Goal: Navigation & Orientation: Find specific page/section

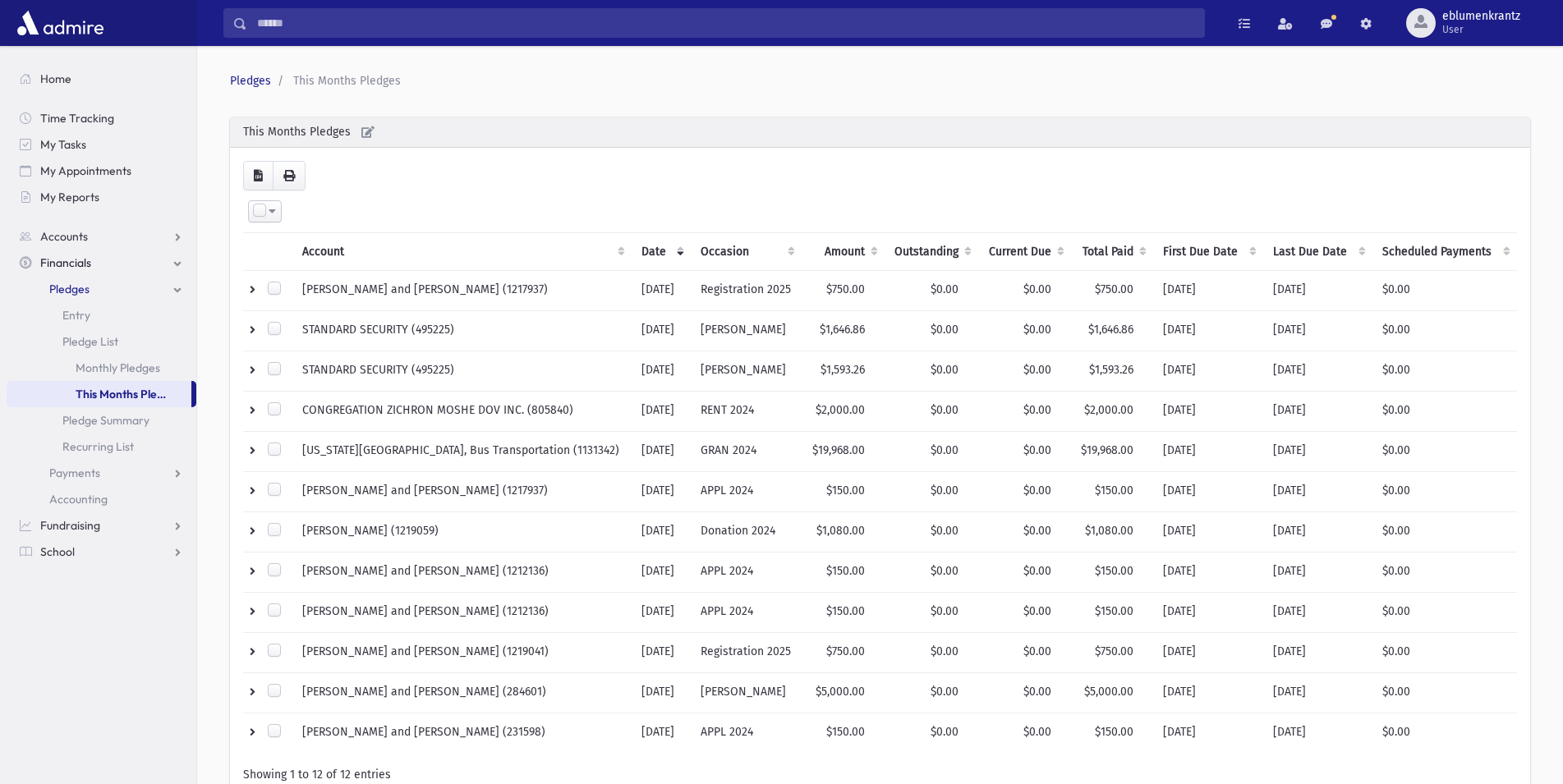
scroll to position [83, 0]
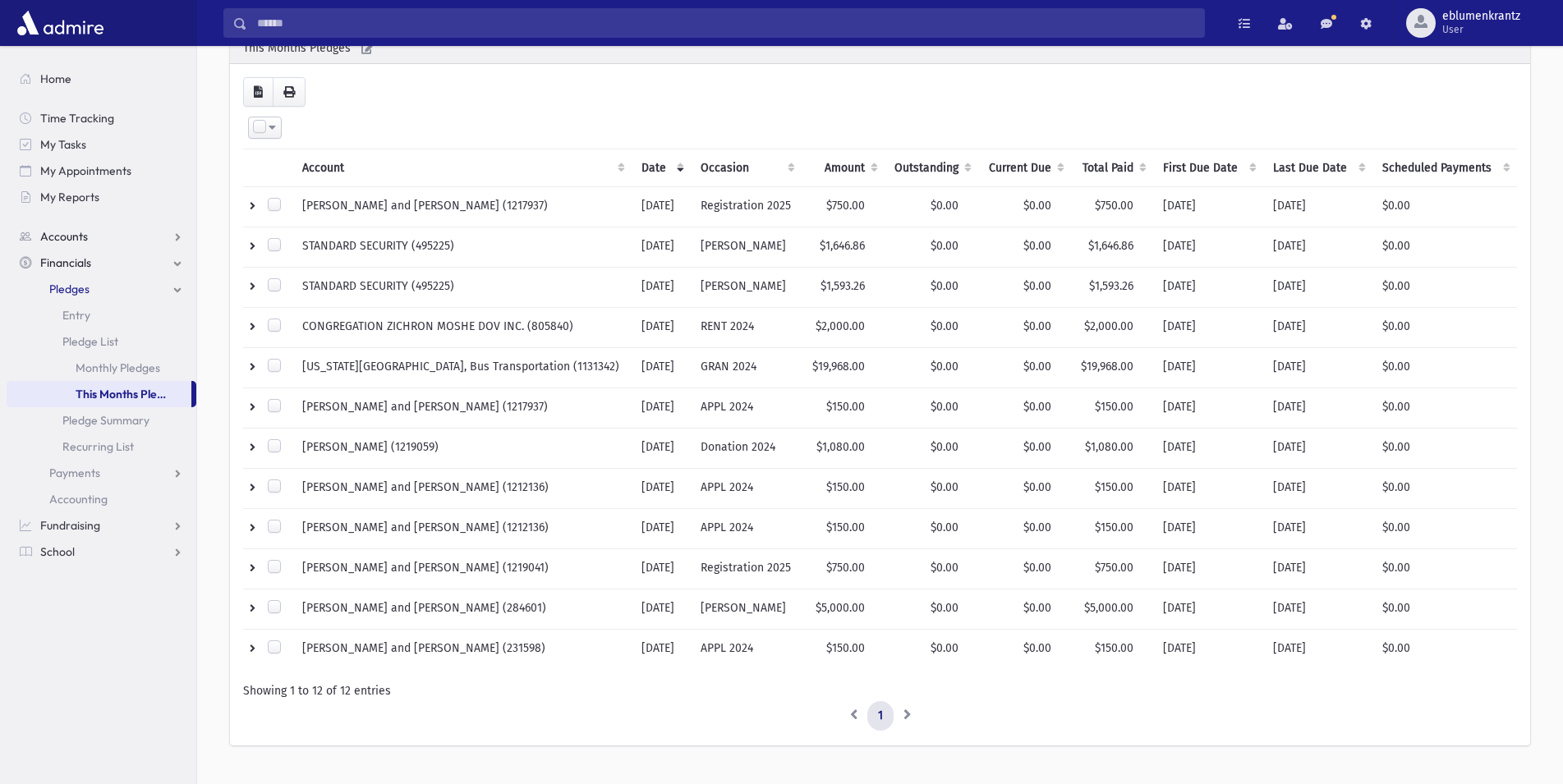
click at [75, 238] on span "Accounts" at bounding box center [63, 236] width 48 height 15
click at [114, 264] on link "Account List" at bounding box center [102, 263] width 190 height 26
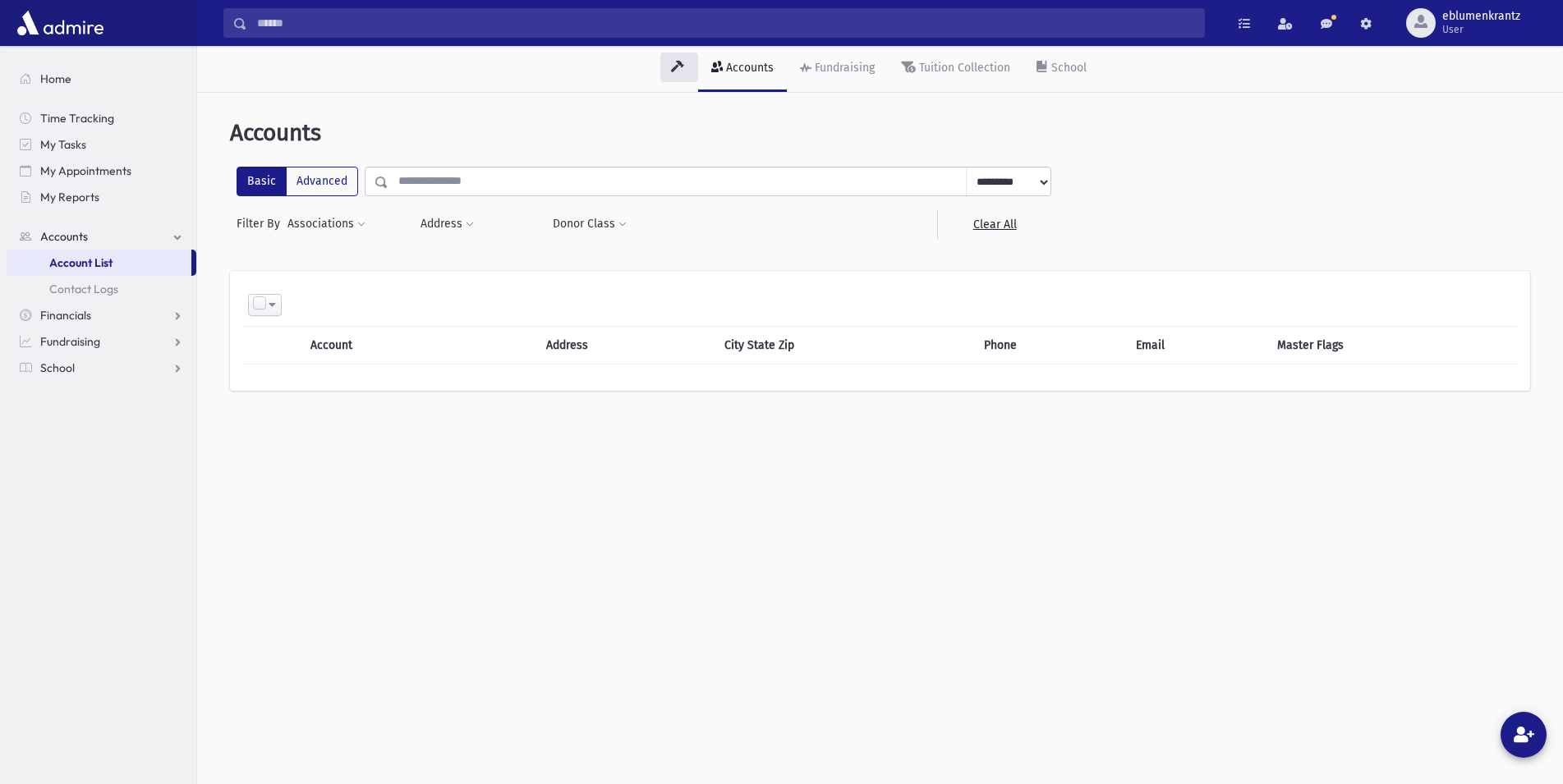
click at [96, 260] on span "Account List" at bounding box center [81, 262] width 63 height 15
click at [180, 235] on link "Accounts" at bounding box center [102, 236] width 190 height 26
click at [114, 283] on span "Contact Logs" at bounding box center [83, 288] width 69 height 15
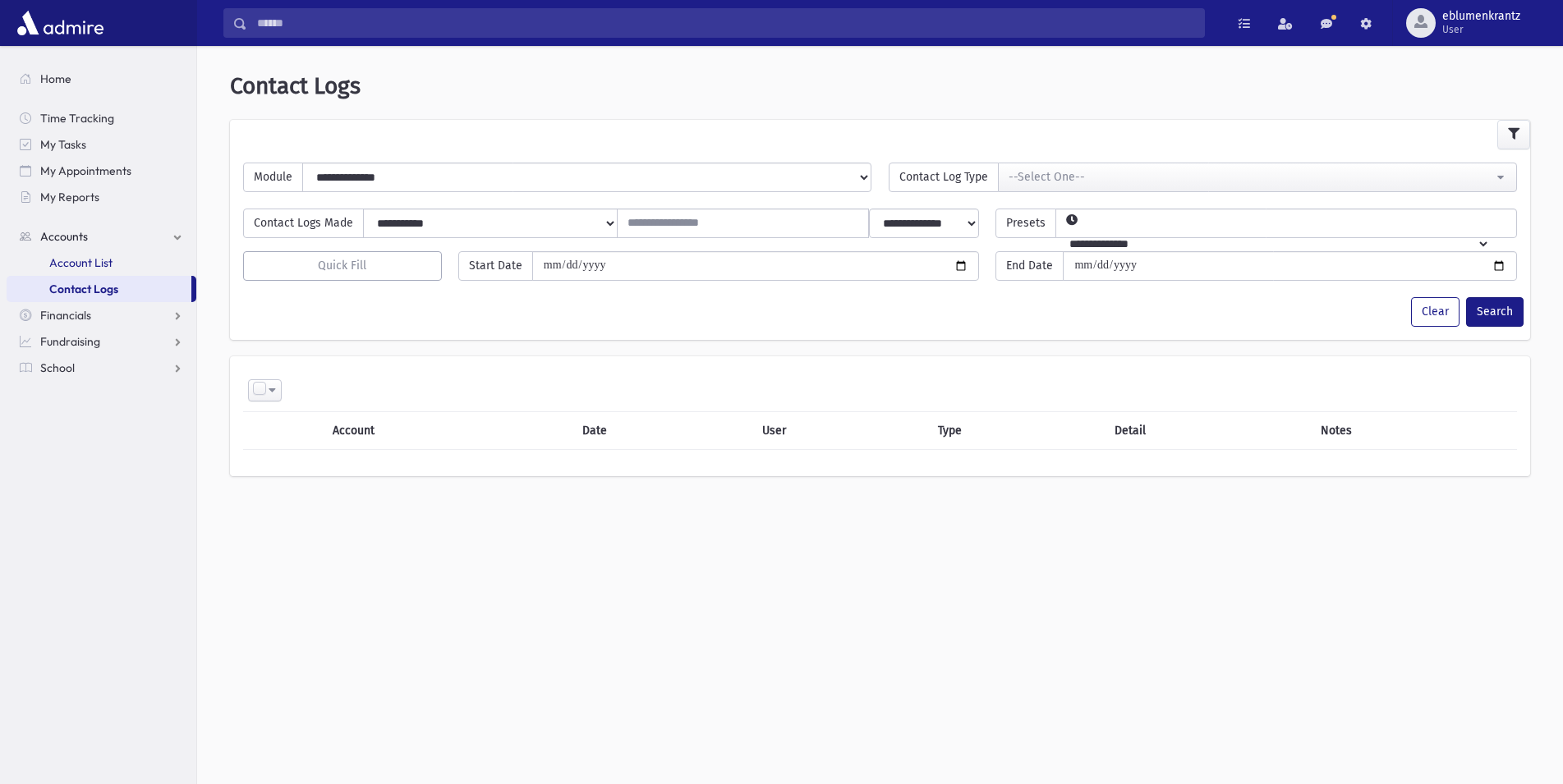
click at [109, 266] on span "Account List" at bounding box center [81, 262] width 63 height 15
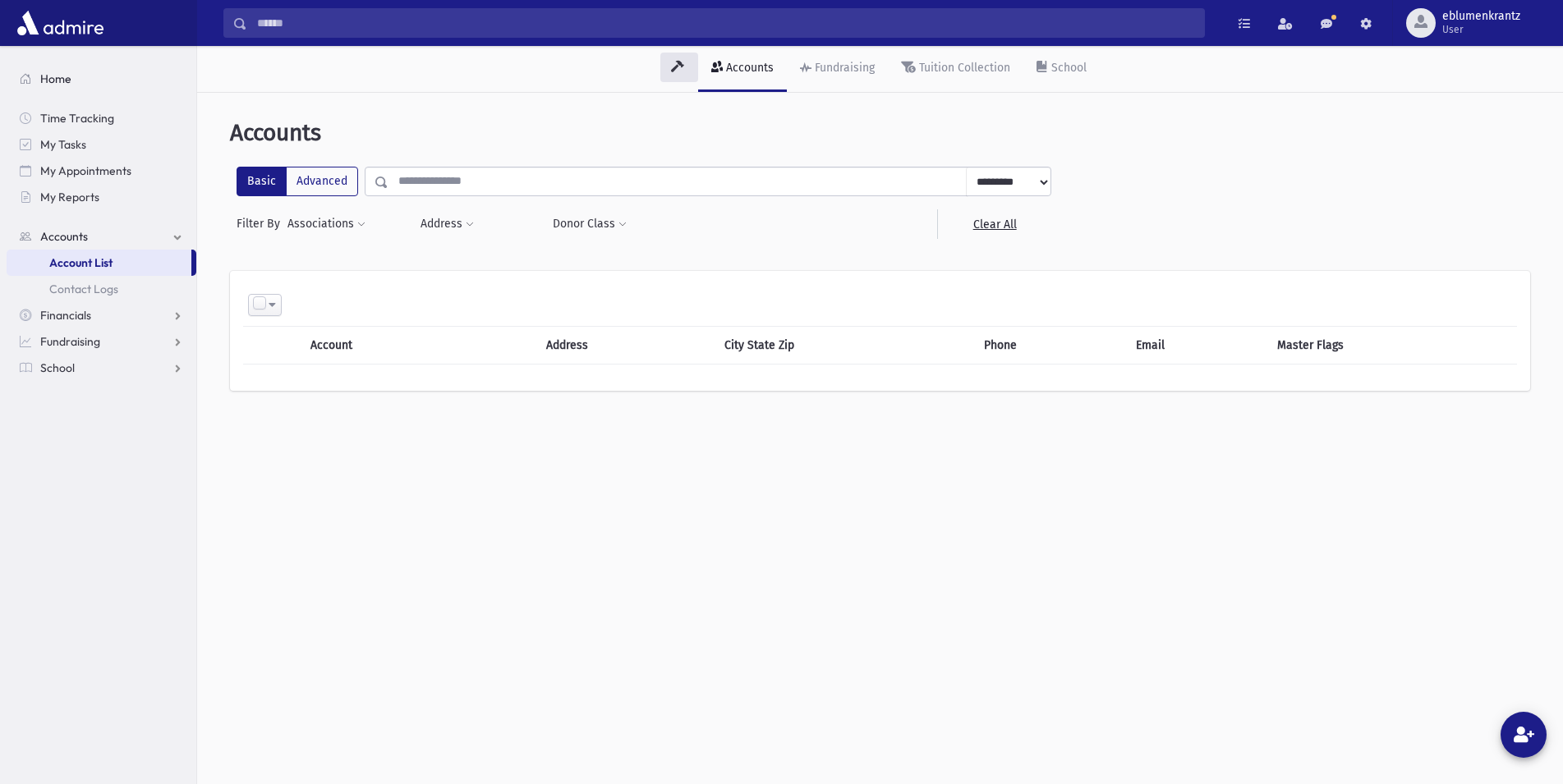
click at [46, 76] on span "Home" at bounding box center [56, 78] width 31 height 15
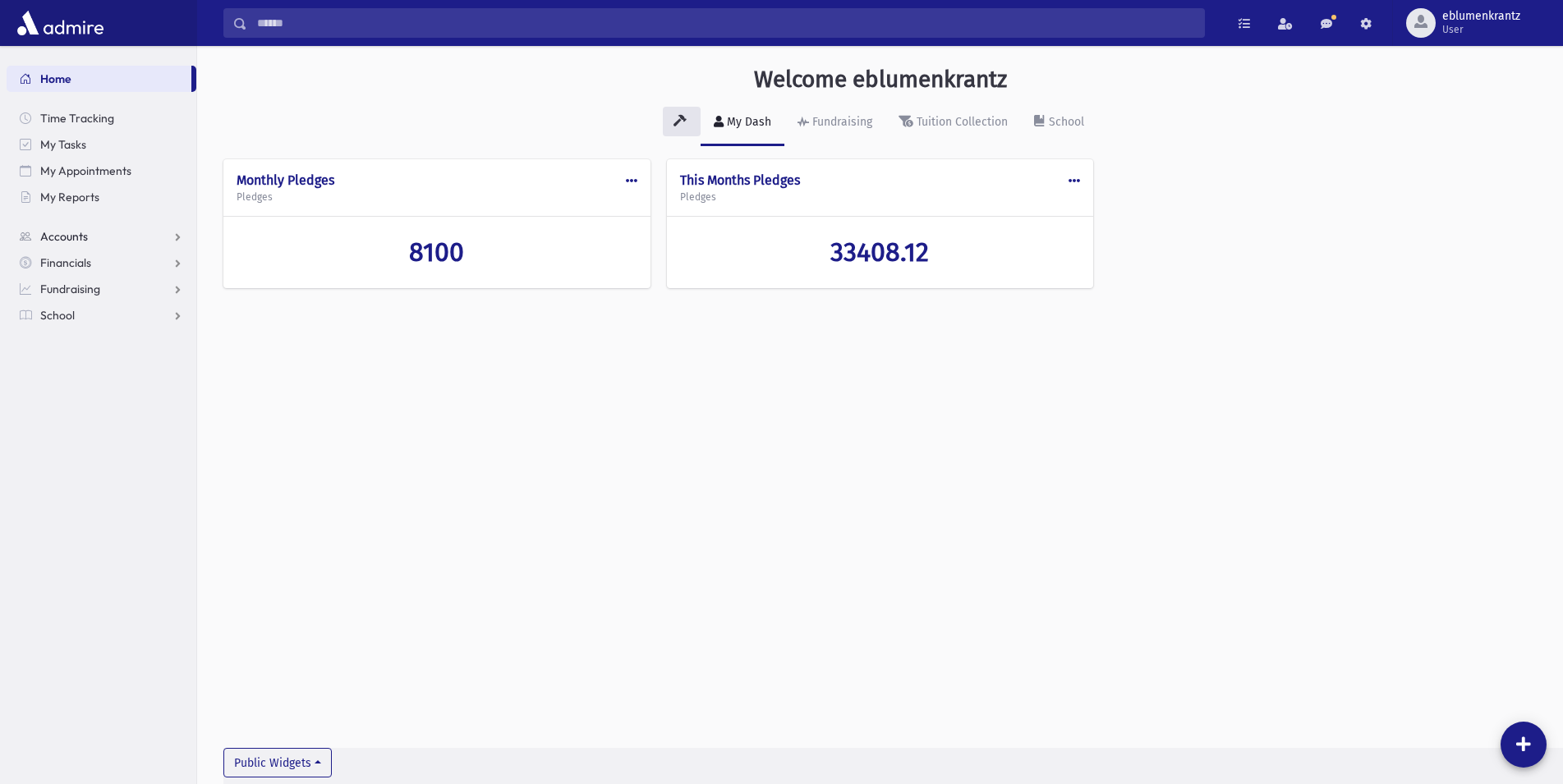
click at [177, 234] on link "Accounts" at bounding box center [102, 236] width 190 height 26
click at [100, 261] on span "Account List" at bounding box center [81, 262] width 63 height 15
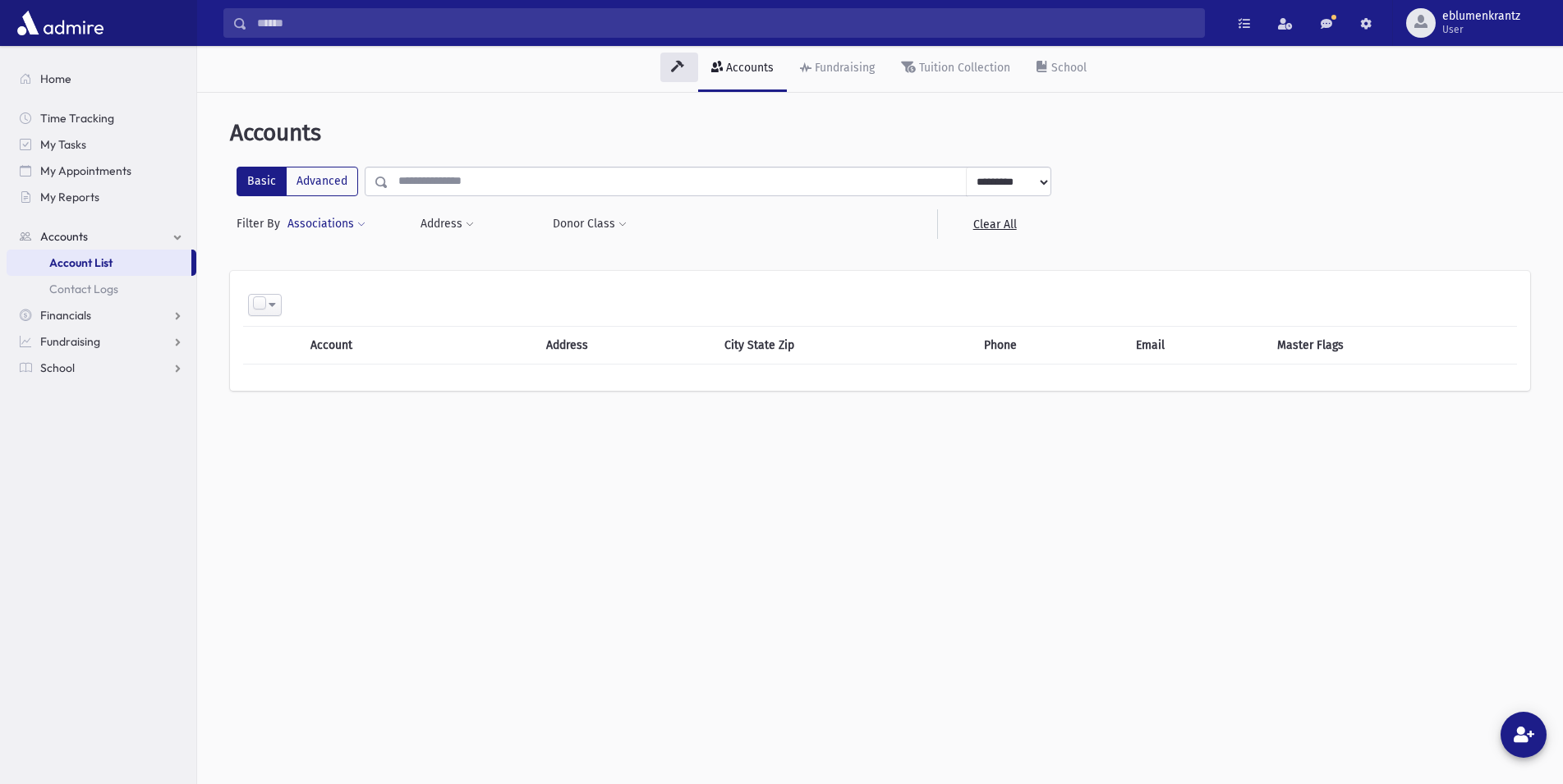
click at [312, 224] on button "Associations" at bounding box center [326, 224] width 80 height 30
click at [69, 233] on span "Accounts" at bounding box center [63, 236] width 48 height 15
click at [174, 235] on link "Accounts" at bounding box center [102, 236] width 190 height 26
click at [122, 286] on link "Contact Logs" at bounding box center [102, 289] width 190 height 26
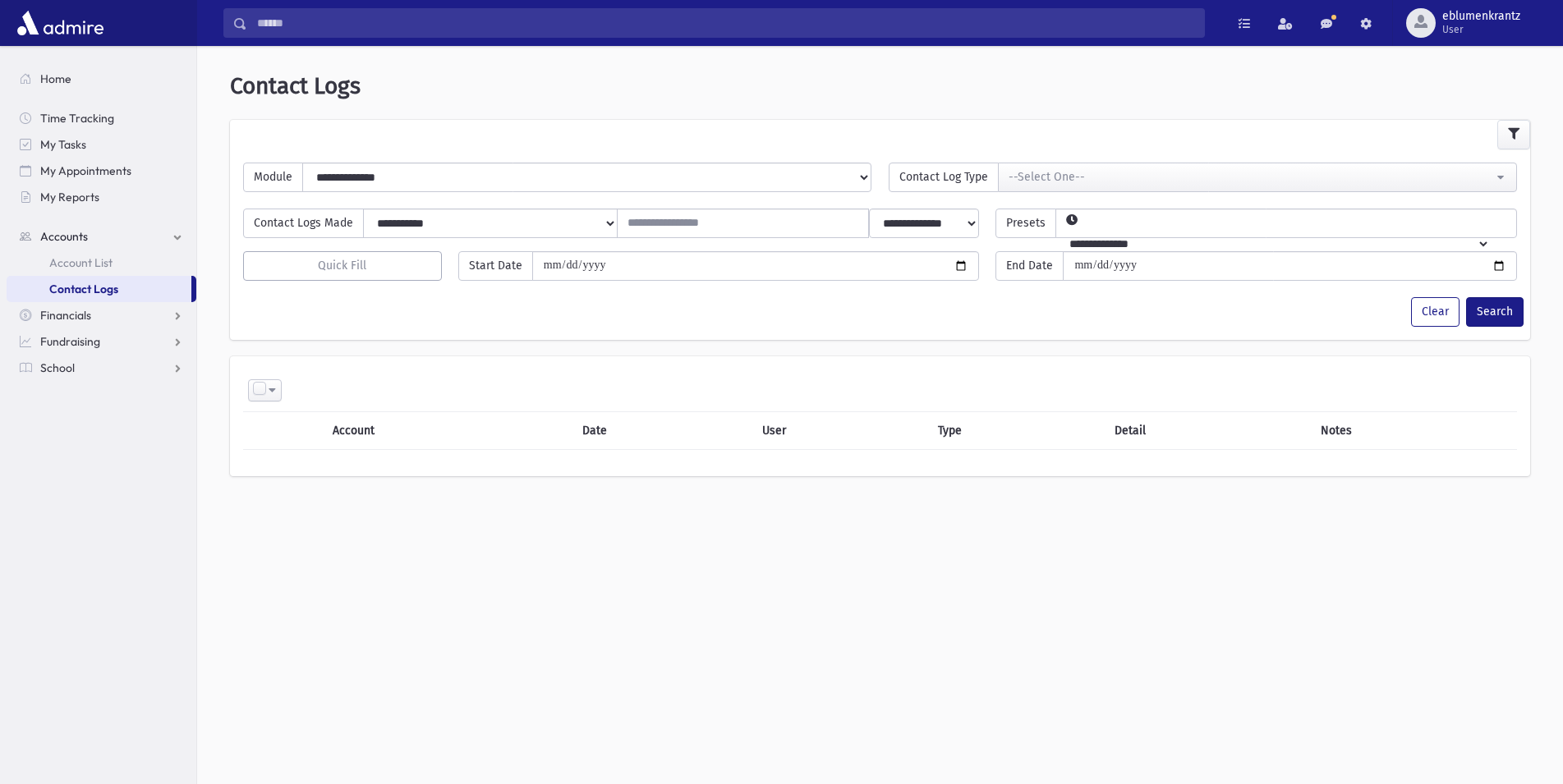
click at [181, 240] on link "Accounts" at bounding box center [102, 236] width 190 height 26
click at [104, 121] on span "Time Tracking" at bounding box center [76, 118] width 74 height 15
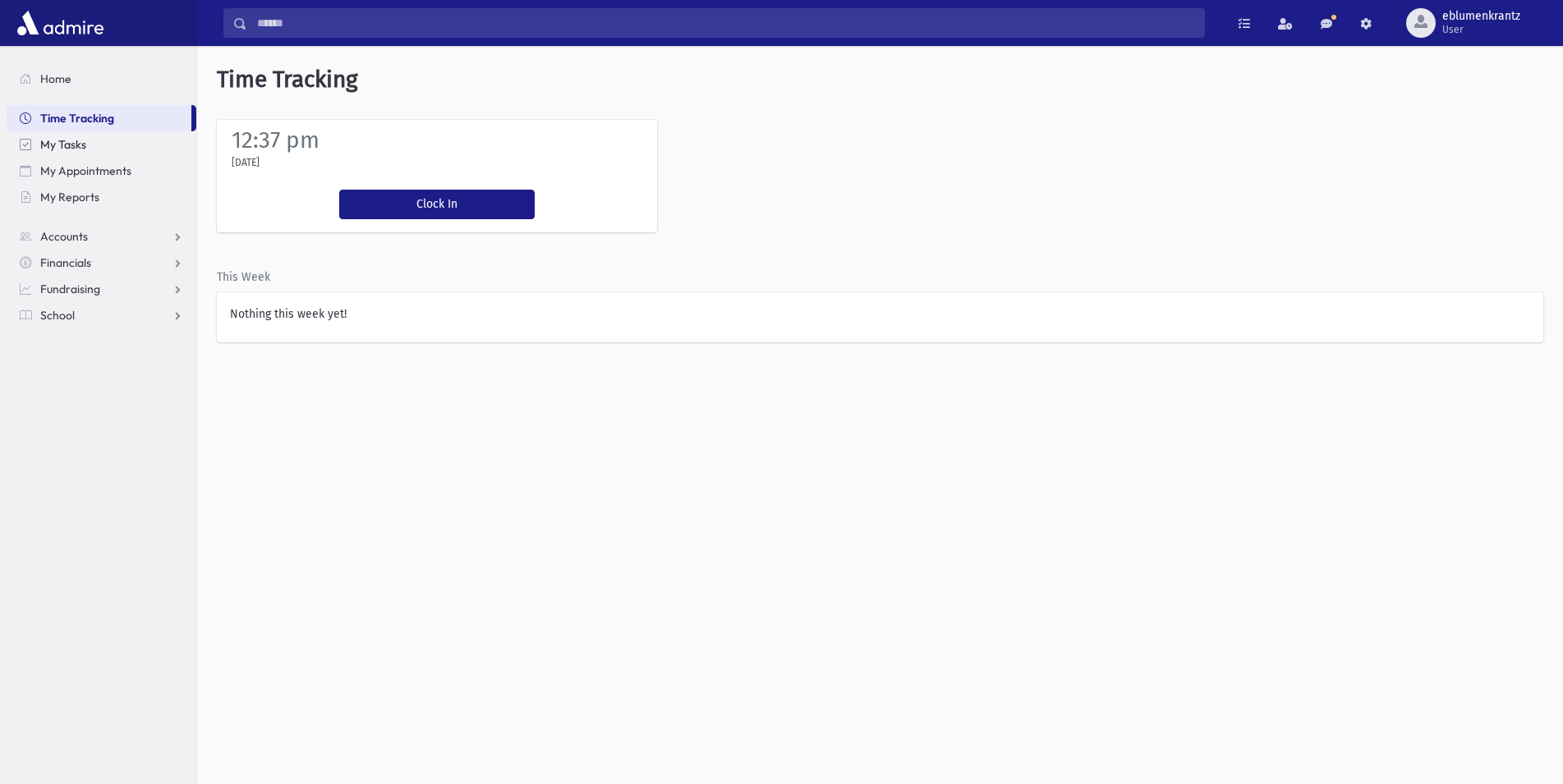
click at [82, 139] on span "My Tasks" at bounding box center [63, 144] width 46 height 15
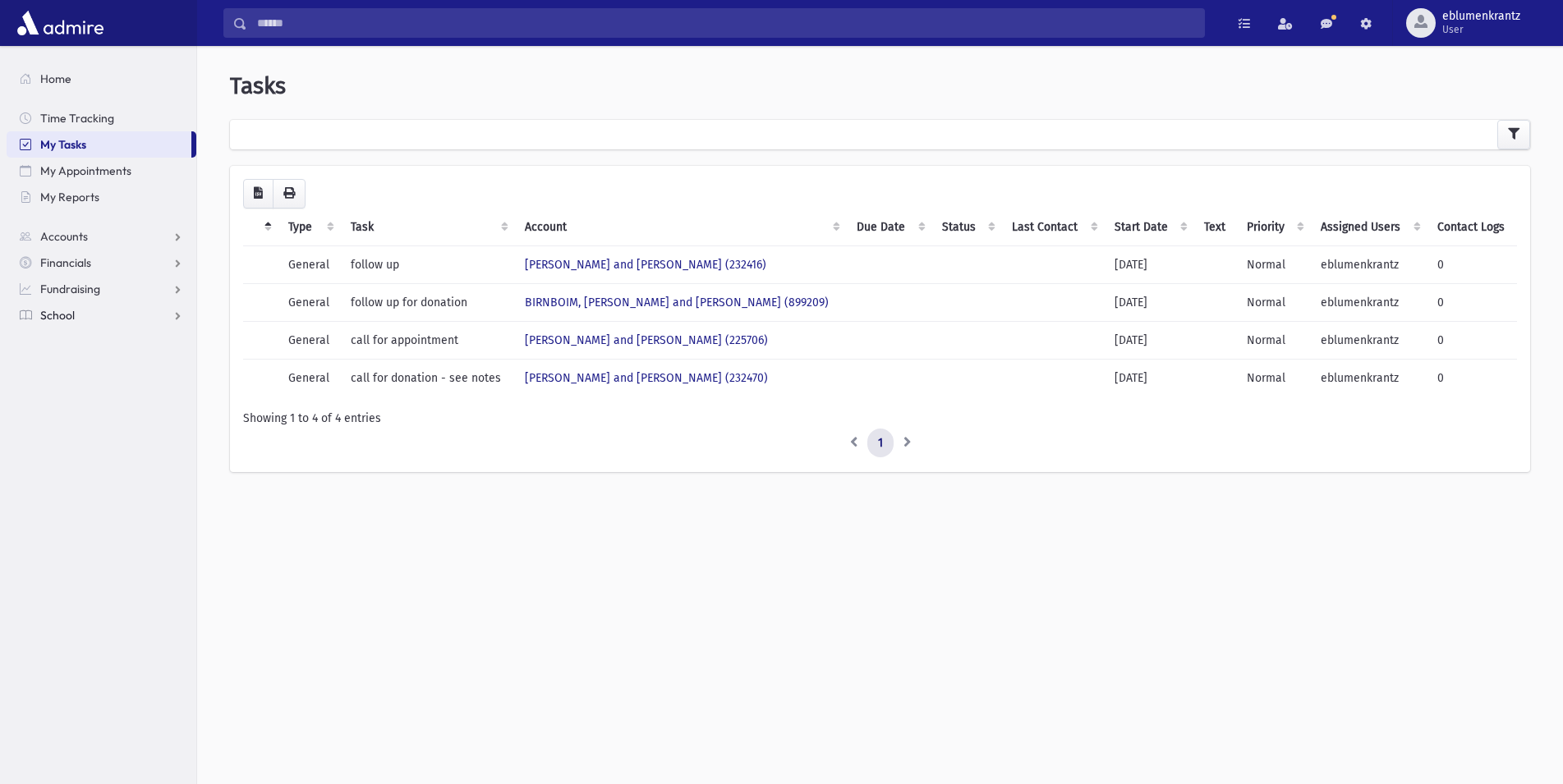
click at [58, 311] on span "School" at bounding box center [57, 315] width 35 height 15
click at [98, 338] on link "Students" at bounding box center [102, 341] width 190 height 26
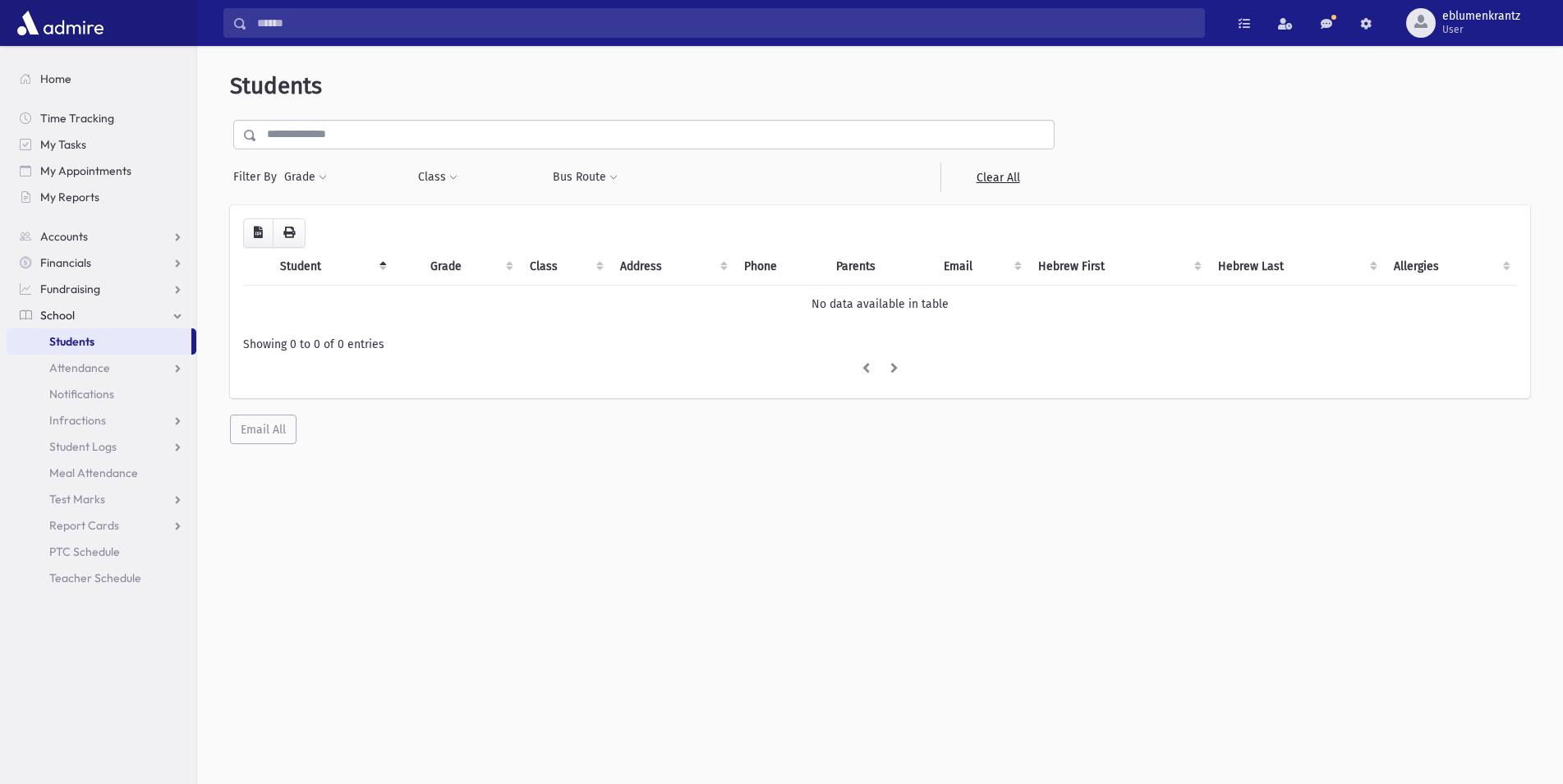
click at [294, 262] on th "Student" at bounding box center [332, 267] width 124 height 38
click at [100, 446] on span "Student Logs" at bounding box center [83, 446] width 68 height 15
click at [95, 347] on span "Students" at bounding box center [72, 341] width 45 height 15
click at [151, 234] on link "Accounts" at bounding box center [102, 236] width 190 height 26
click at [100, 266] on span "Account List" at bounding box center [81, 262] width 63 height 15
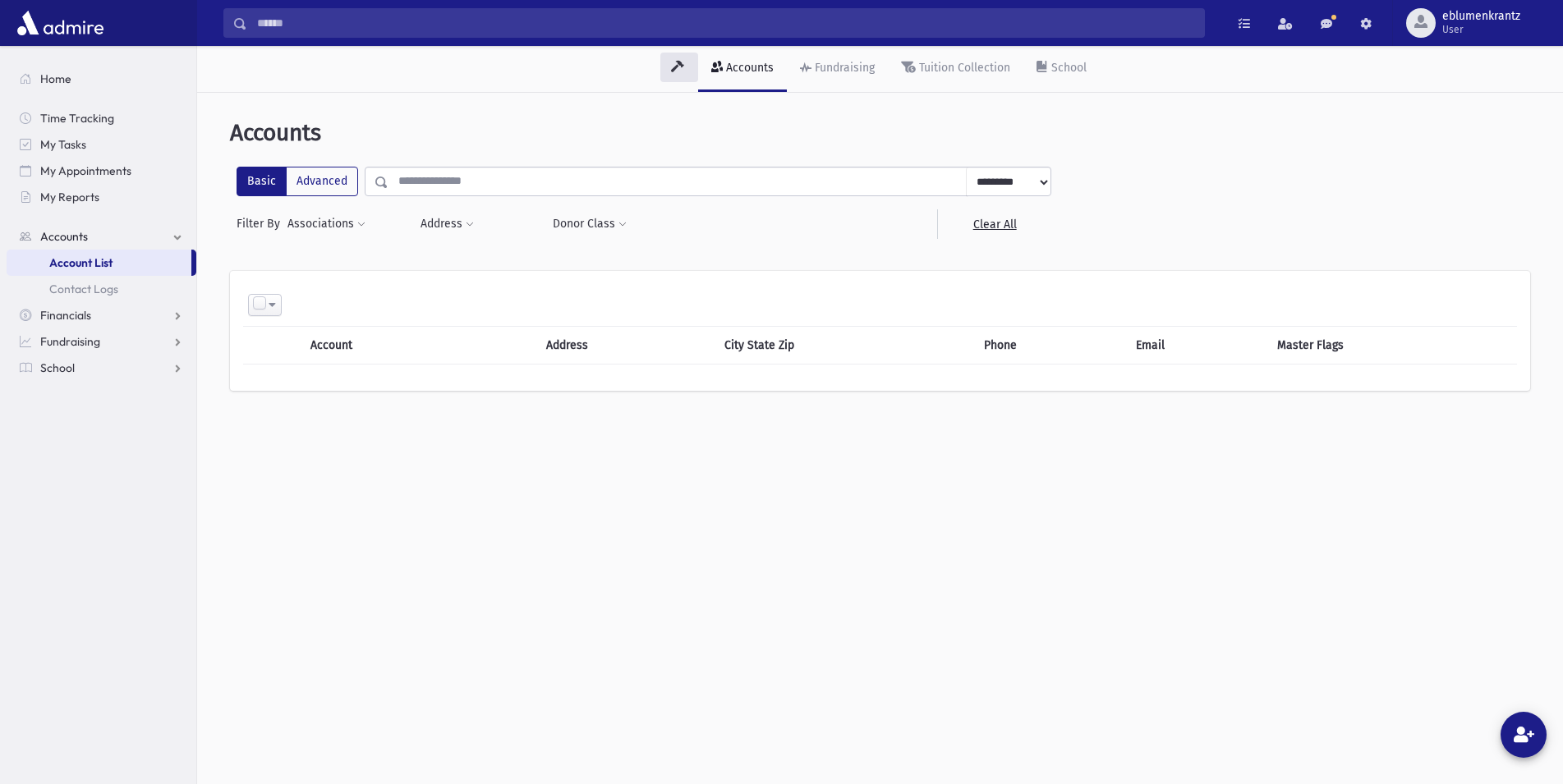
click at [762, 65] on div "Accounts" at bounding box center [748, 68] width 51 height 14
click at [174, 237] on link "Accounts" at bounding box center [102, 236] width 190 height 26
click at [171, 237] on link "Accounts" at bounding box center [102, 236] width 190 height 26
click at [174, 370] on link "School" at bounding box center [102, 368] width 190 height 26
click at [84, 342] on span "Students" at bounding box center [72, 341] width 45 height 15
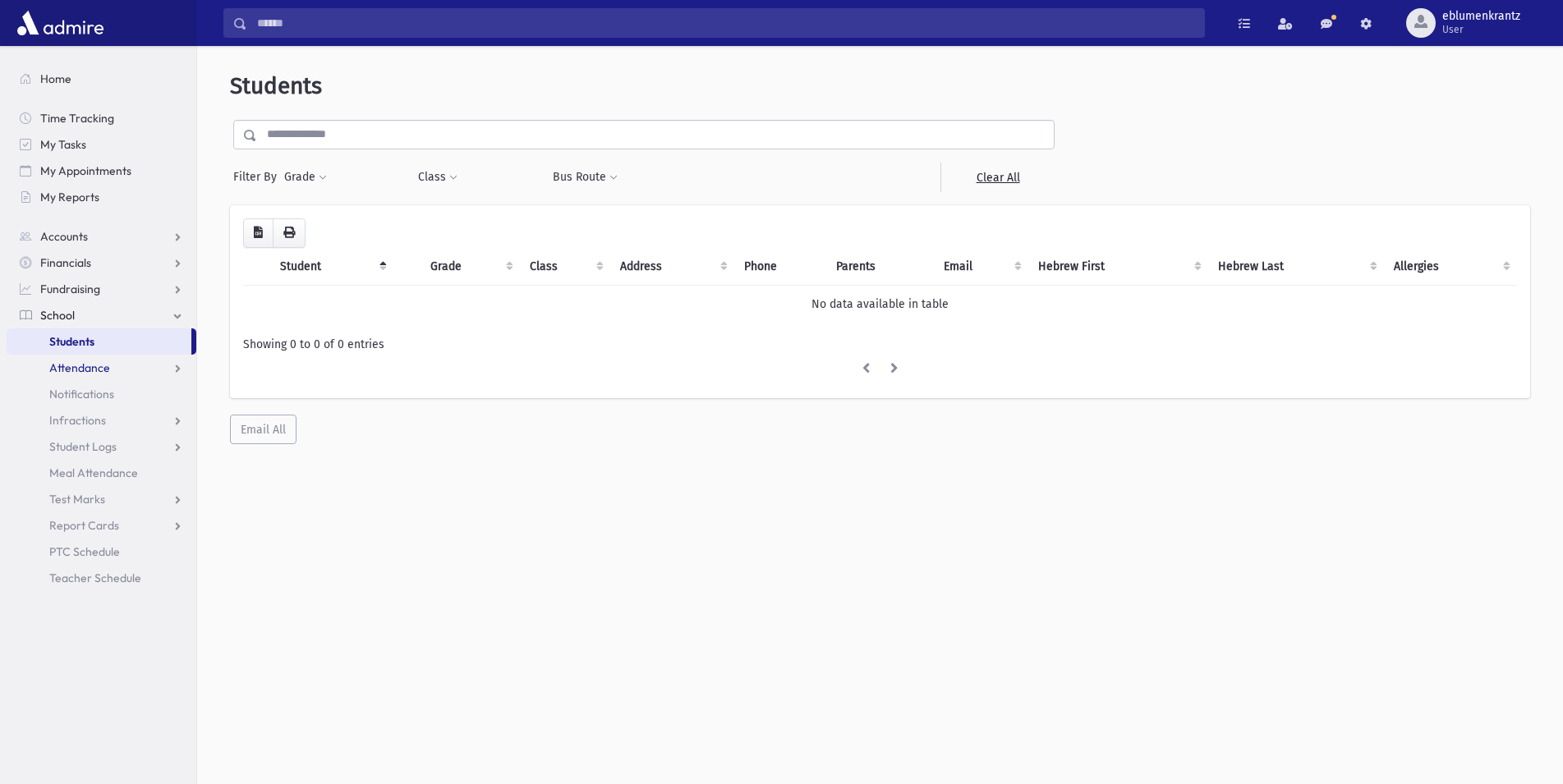
click at [92, 368] on span "Attendance" at bounding box center [80, 367] width 61 height 15
click at [439, 171] on button "Class" at bounding box center [438, 177] width 41 height 30
click at [454, 214] on ul at bounding box center [504, 220] width 158 height 24
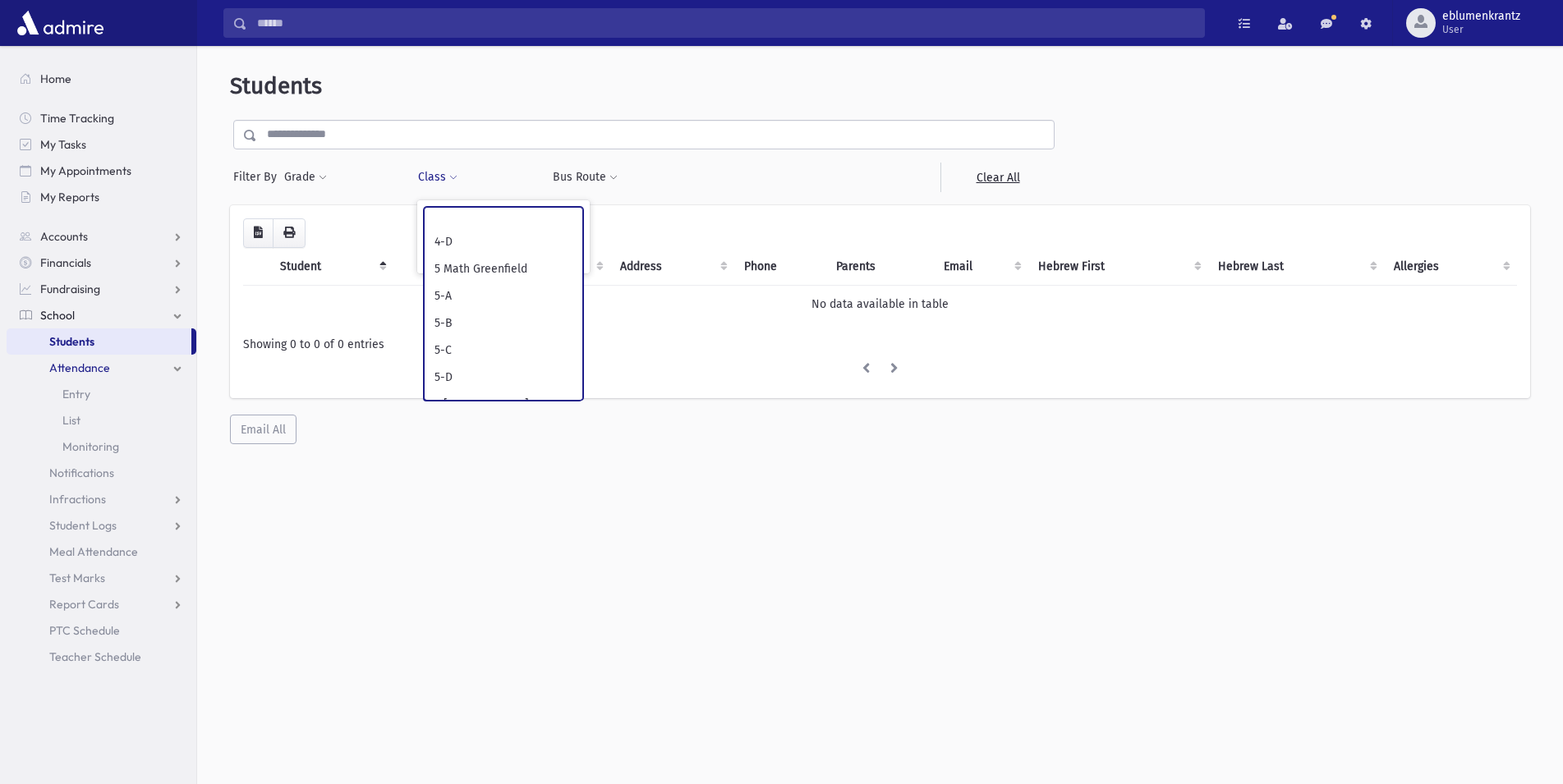
scroll to position [921, 0]
